Goal: Information Seeking & Learning: Learn about a topic

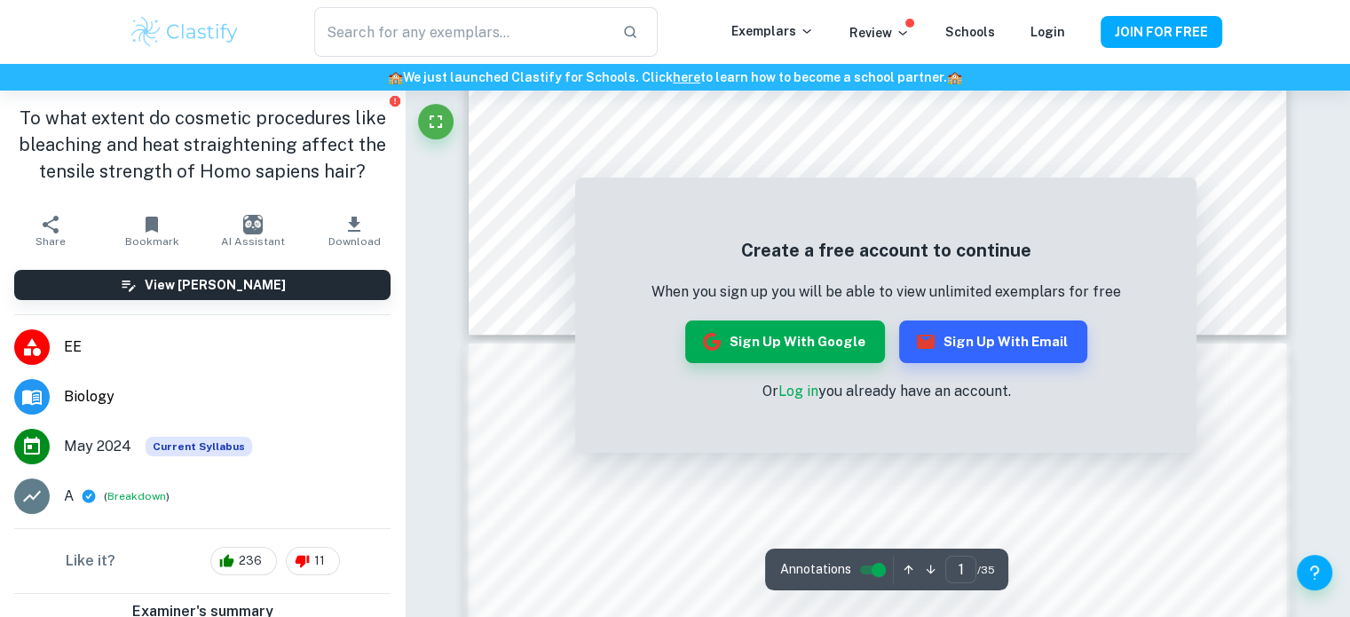
scroll to position [1065, 0]
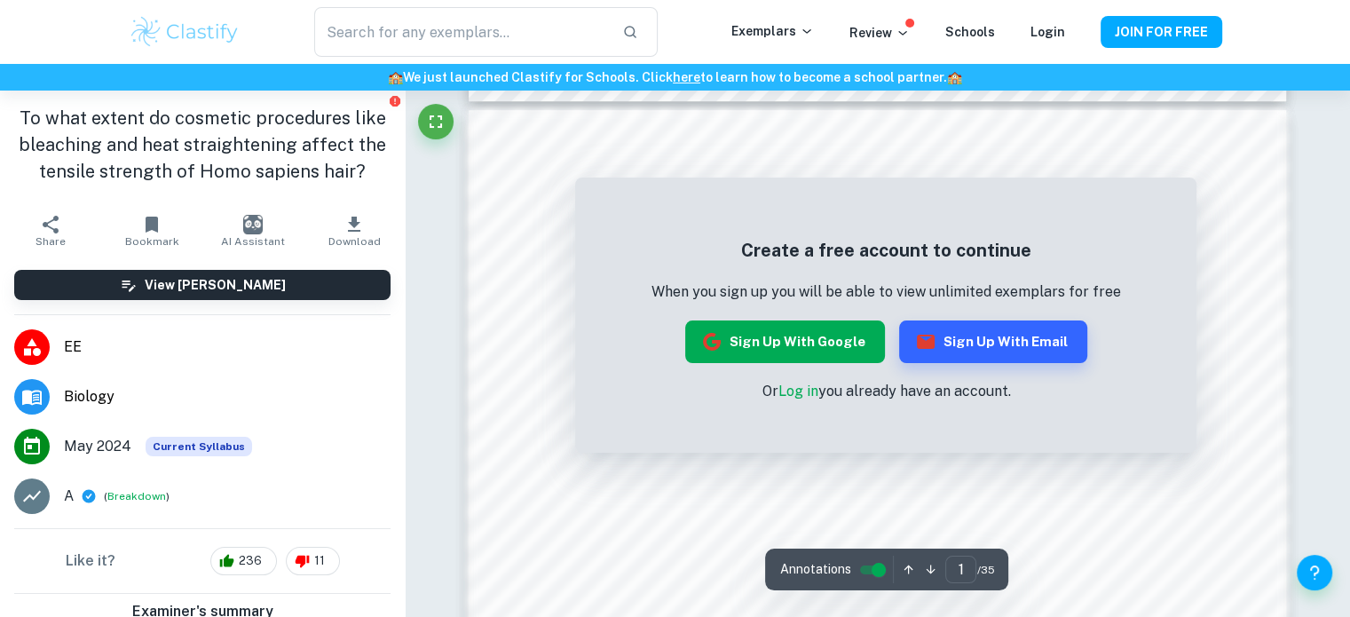
click at [852, 331] on button "Sign up with Google" at bounding box center [785, 341] width 200 height 43
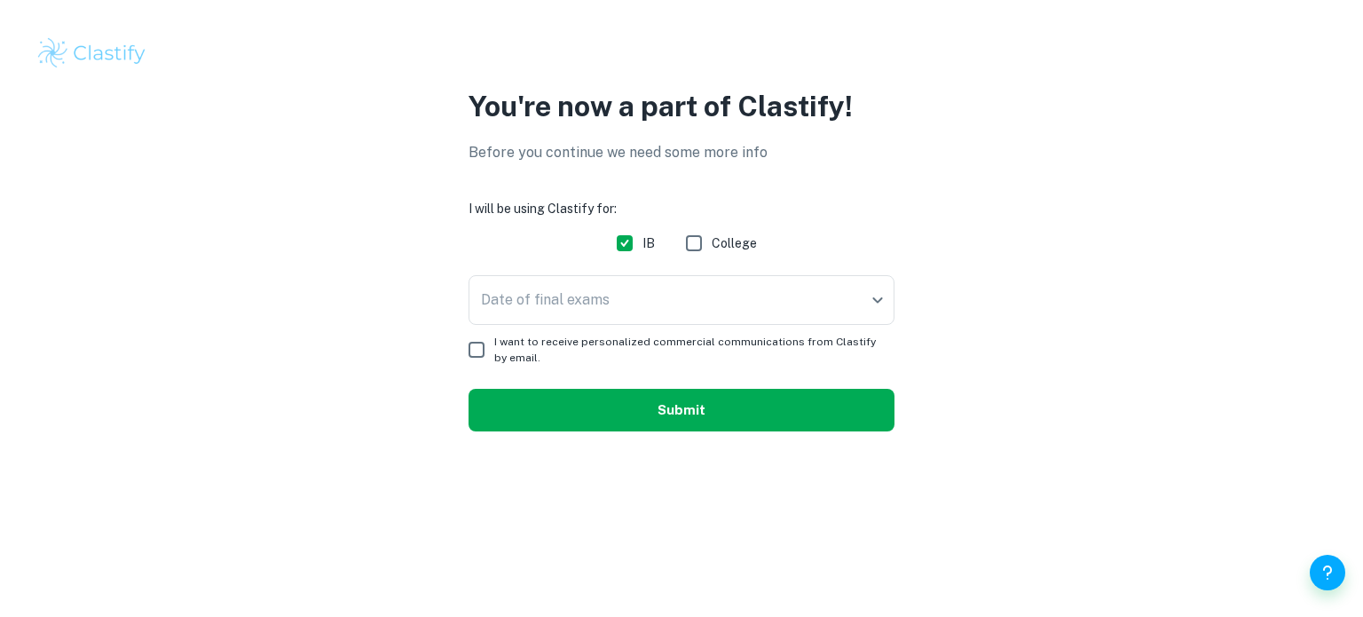
click at [743, 420] on button "Submit" at bounding box center [682, 410] width 426 height 43
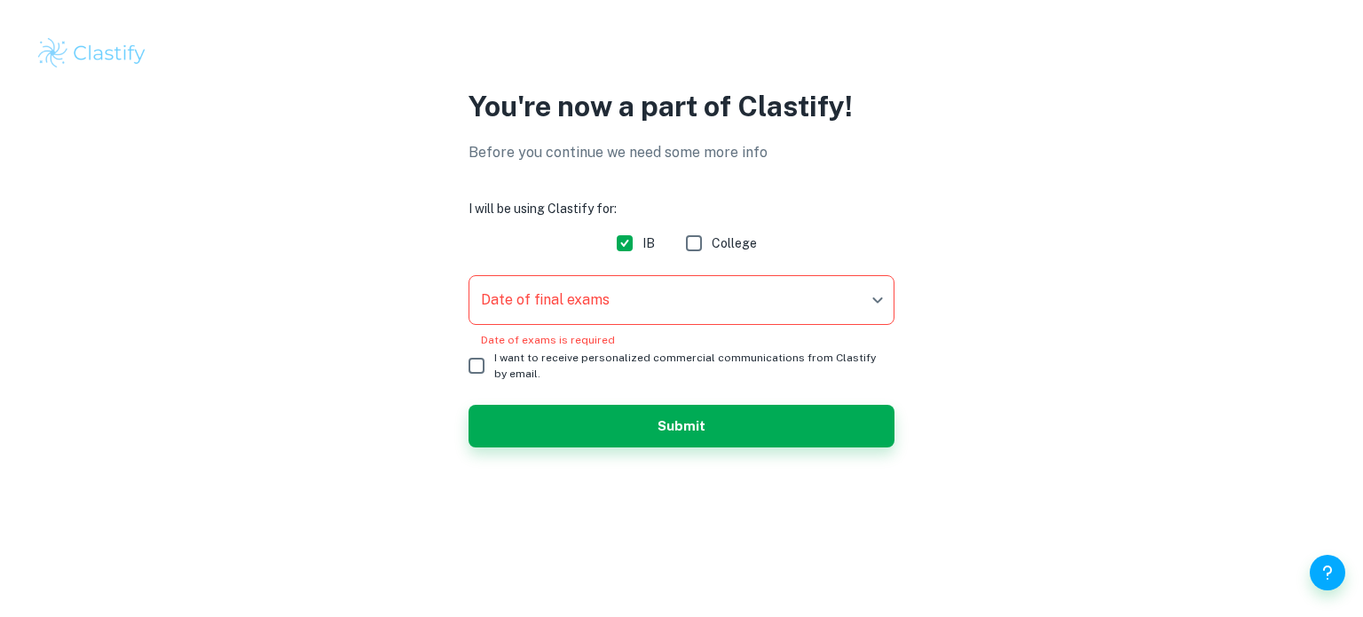
click at [578, 299] on body "We value your privacy We use cookies to enhance your browsing experience, serve…" at bounding box center [681, 308] width 1363 height 617
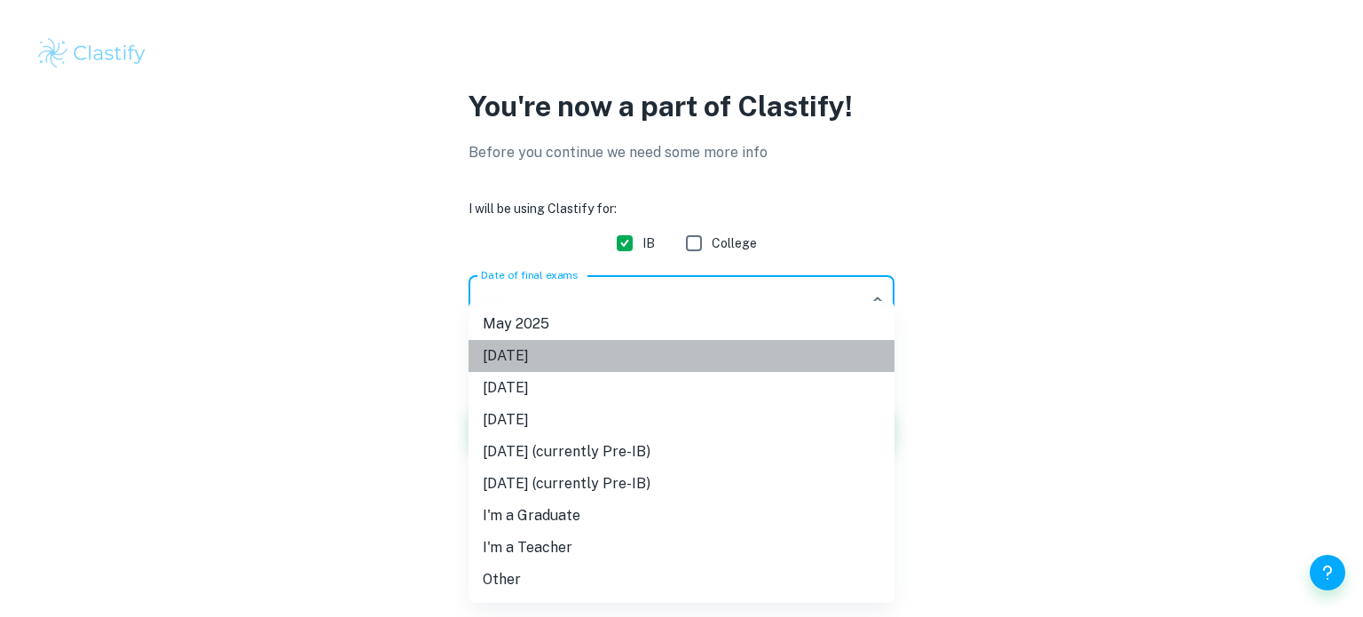
click at [564, 351] on li "November 2025" at bounding box center [682, 356] width 426 height 32
type input "N25"
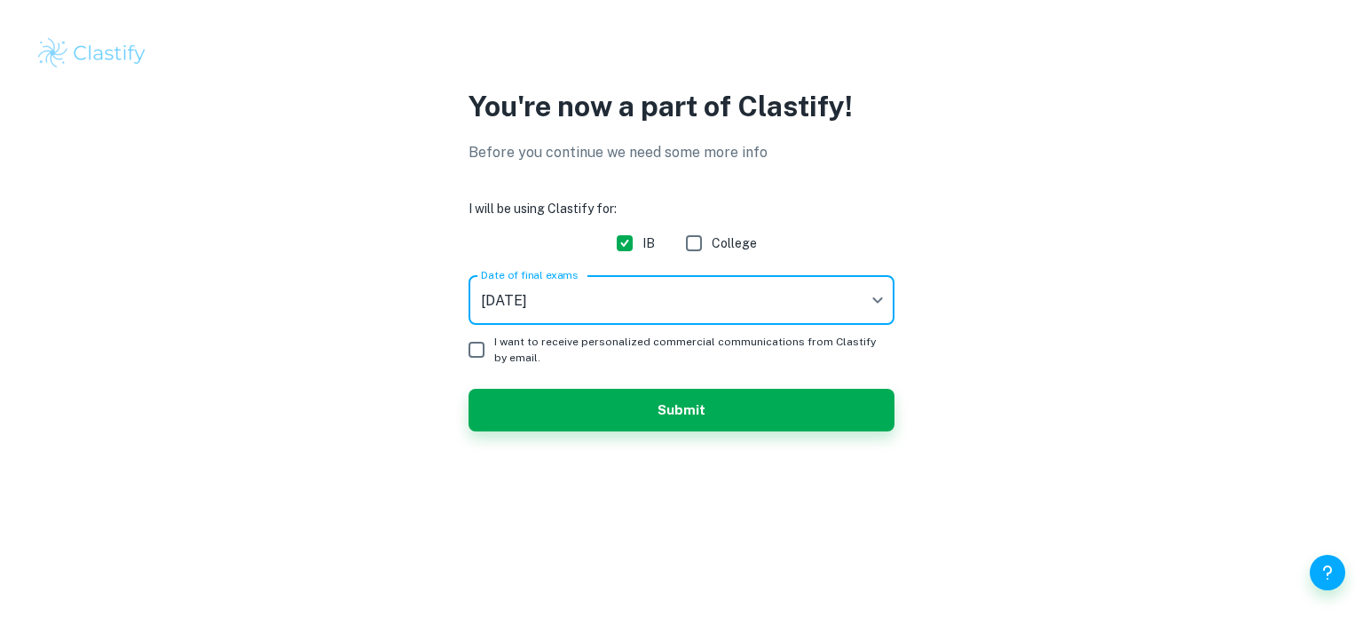
click at [632, 399] on button "Submit" at bounding box center [682, 410] width 426 height 43
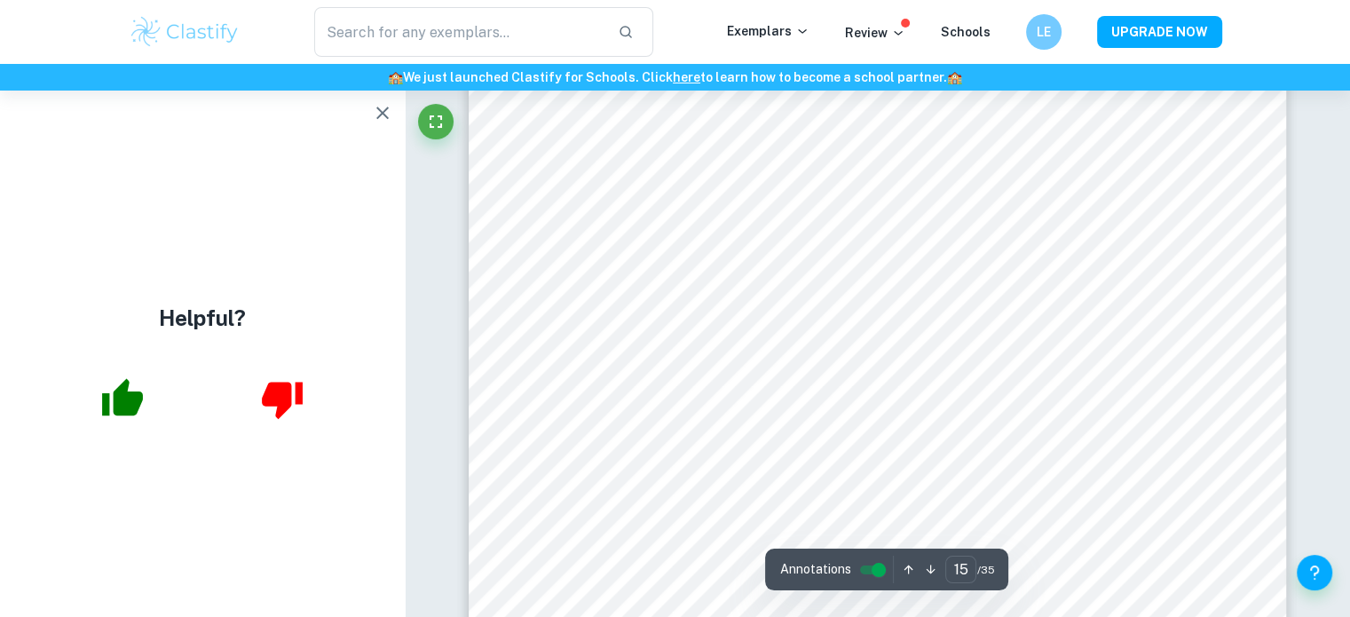
scroll to position [15444, 0]
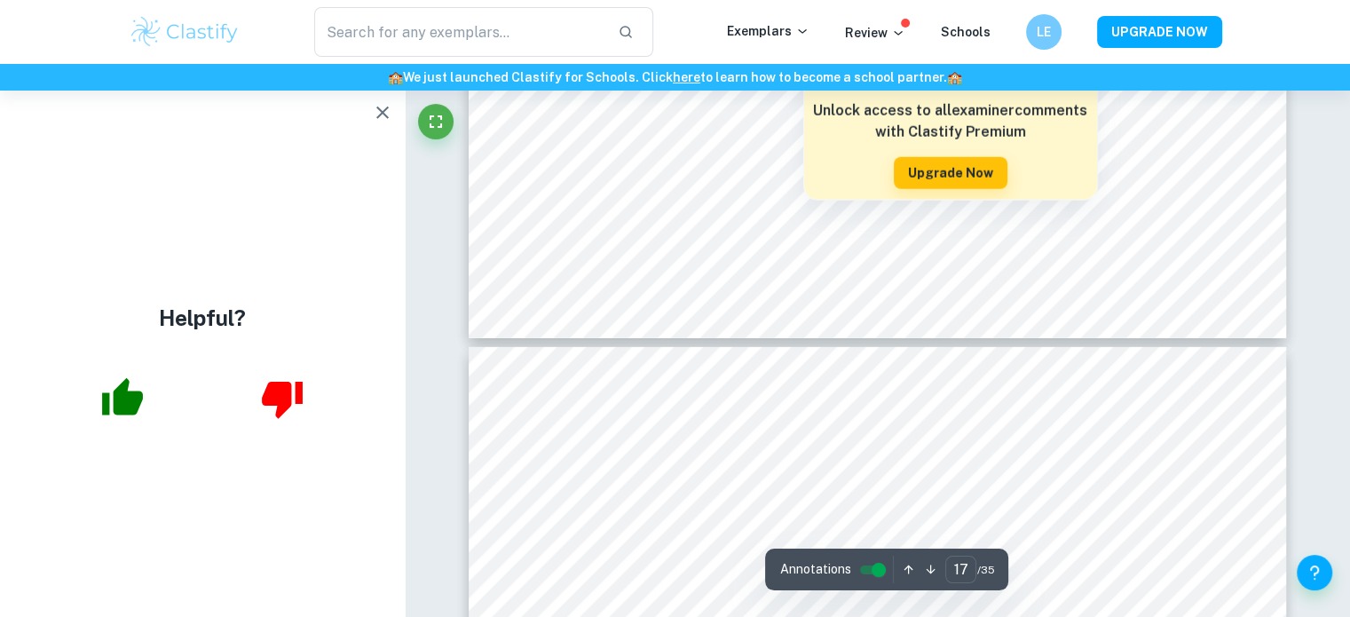
type input "18"
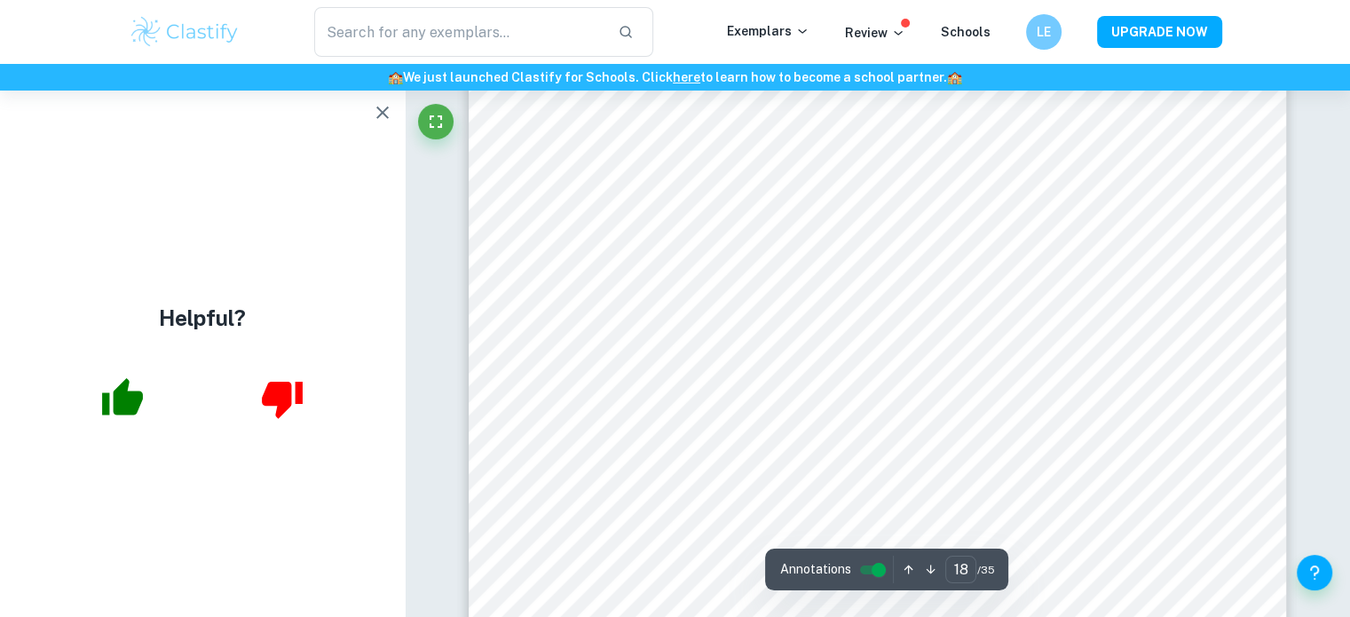
scroll to position [18728, 0]
